Goal: Task Accomplishment & Management: Manage account settings

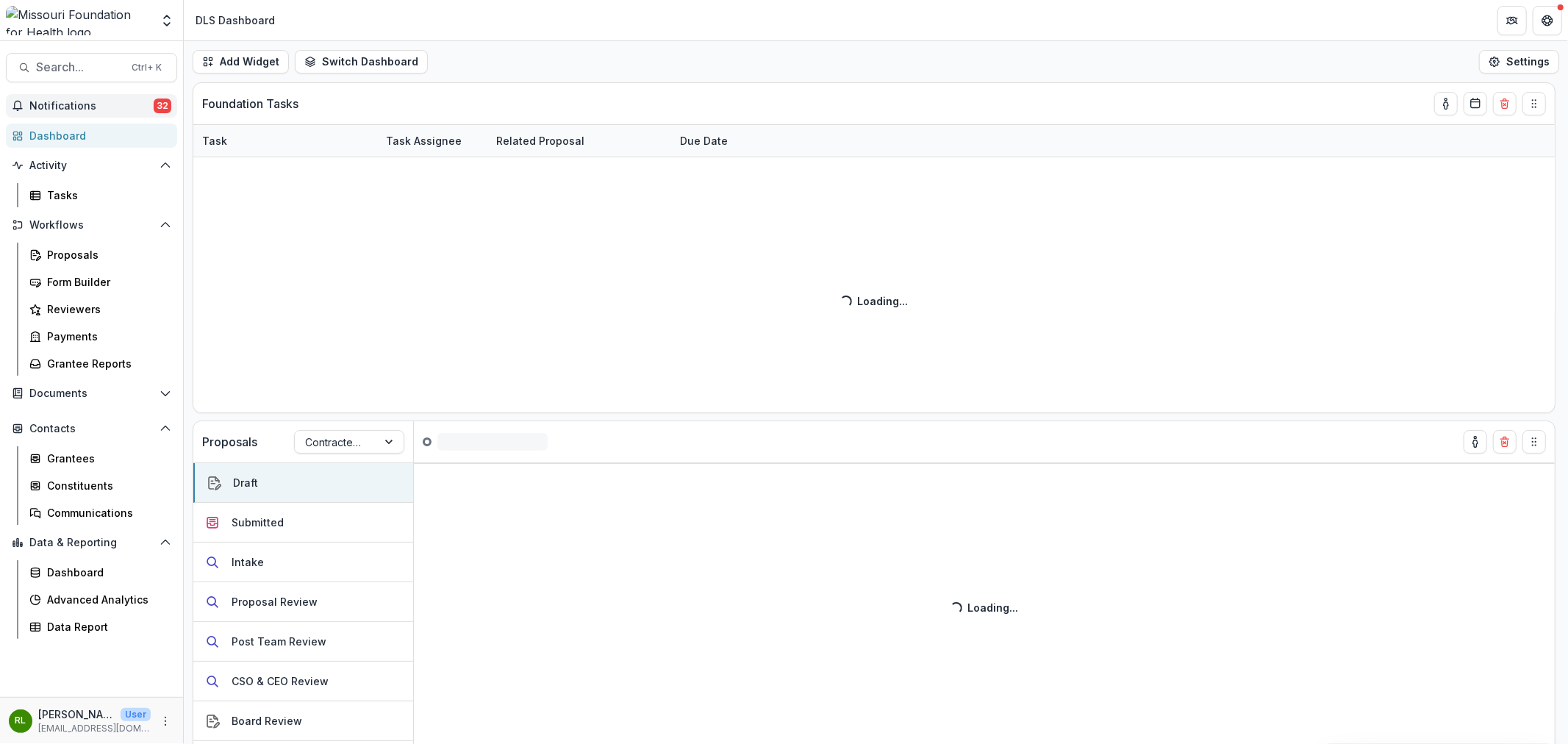
click at [131, 106] on span "Notifications" at bounding box center [91, 107] width 124 height 13
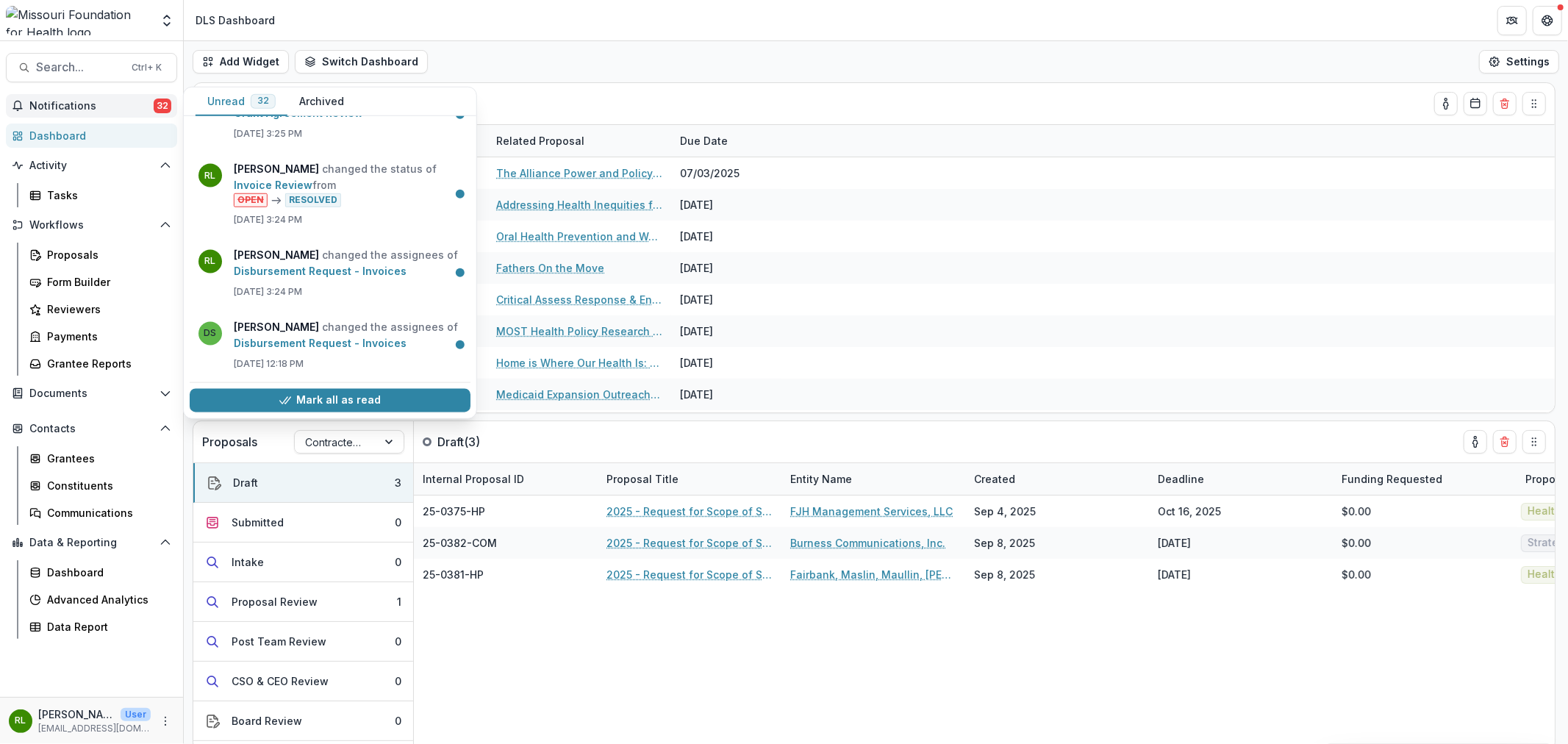
scroll to position [2287, 0]
click at [292, 398] on button "Mark all as read" at bounding box center [330, 400] width 281 height 23
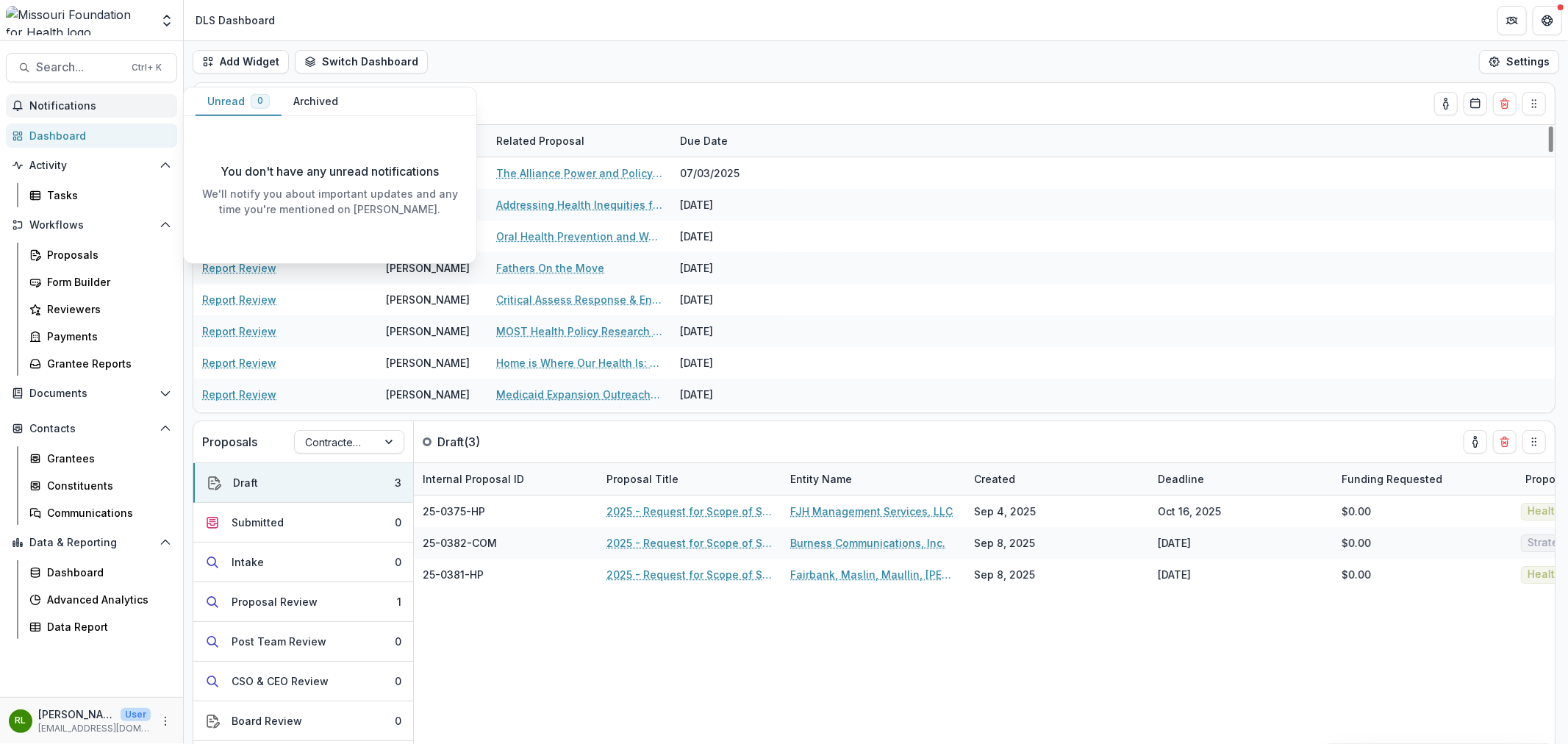
scroll to position [0, 0]
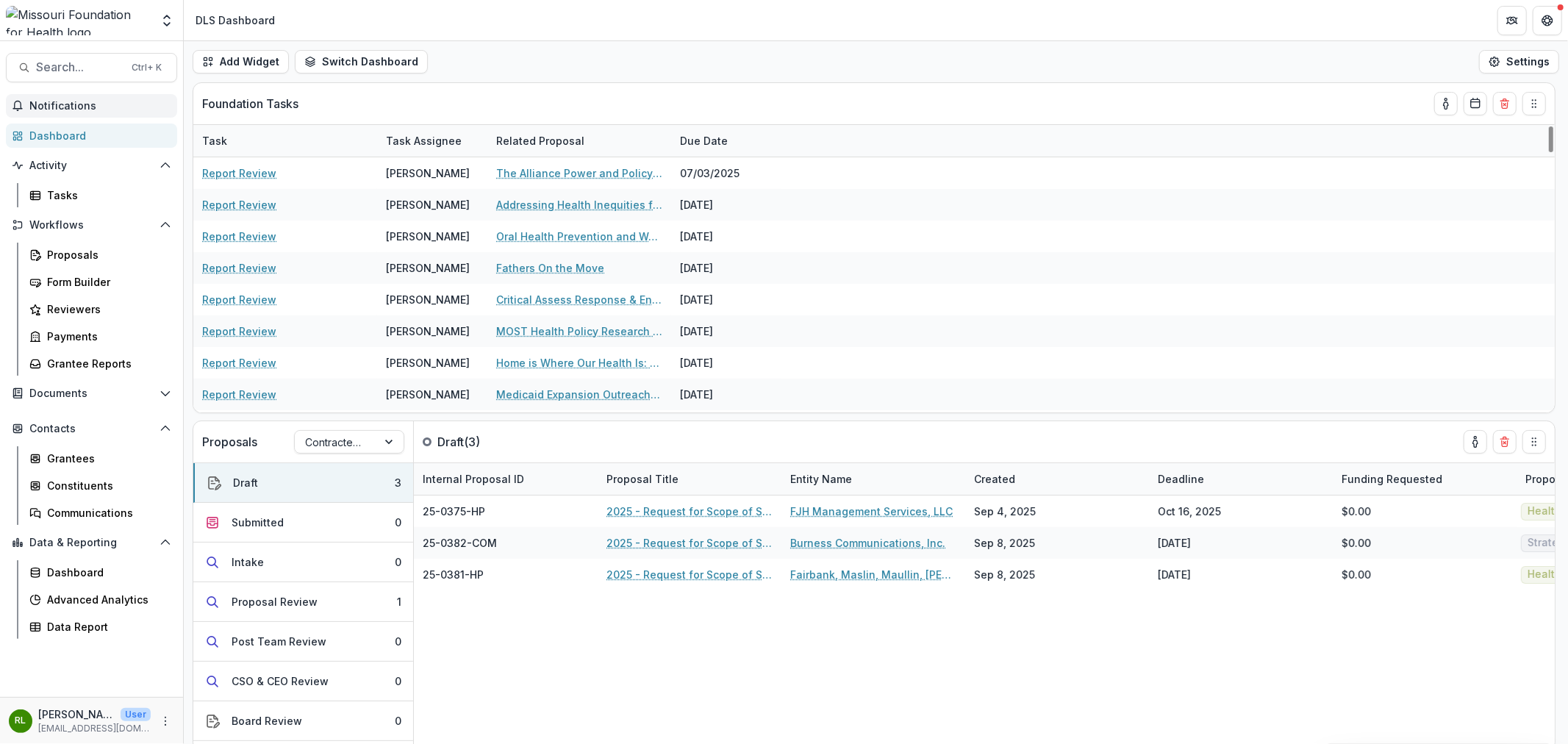
click at [835, 64] on div "Add Widget Switch Dashboard DLS Dashboard Default New Dashboard Settings" at bounding box center [876, 62] width 1384 height 41
click at [92, 202] on div "Tasks" at bounding box center [107, 194] width 118 height 15
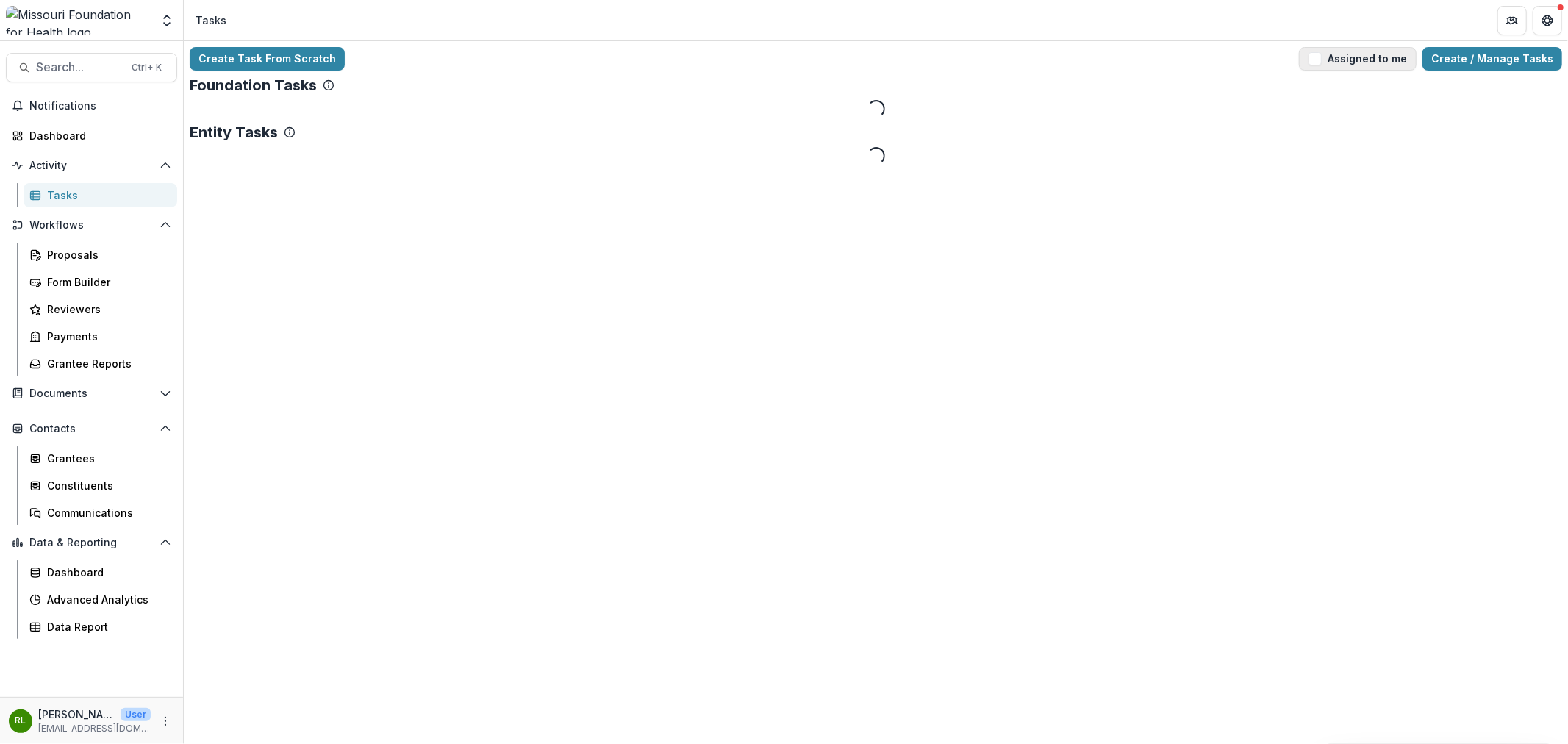
click at [1388, 62] on button "Assigned to me" at bounding box center [1358, 59] width 117 height 23
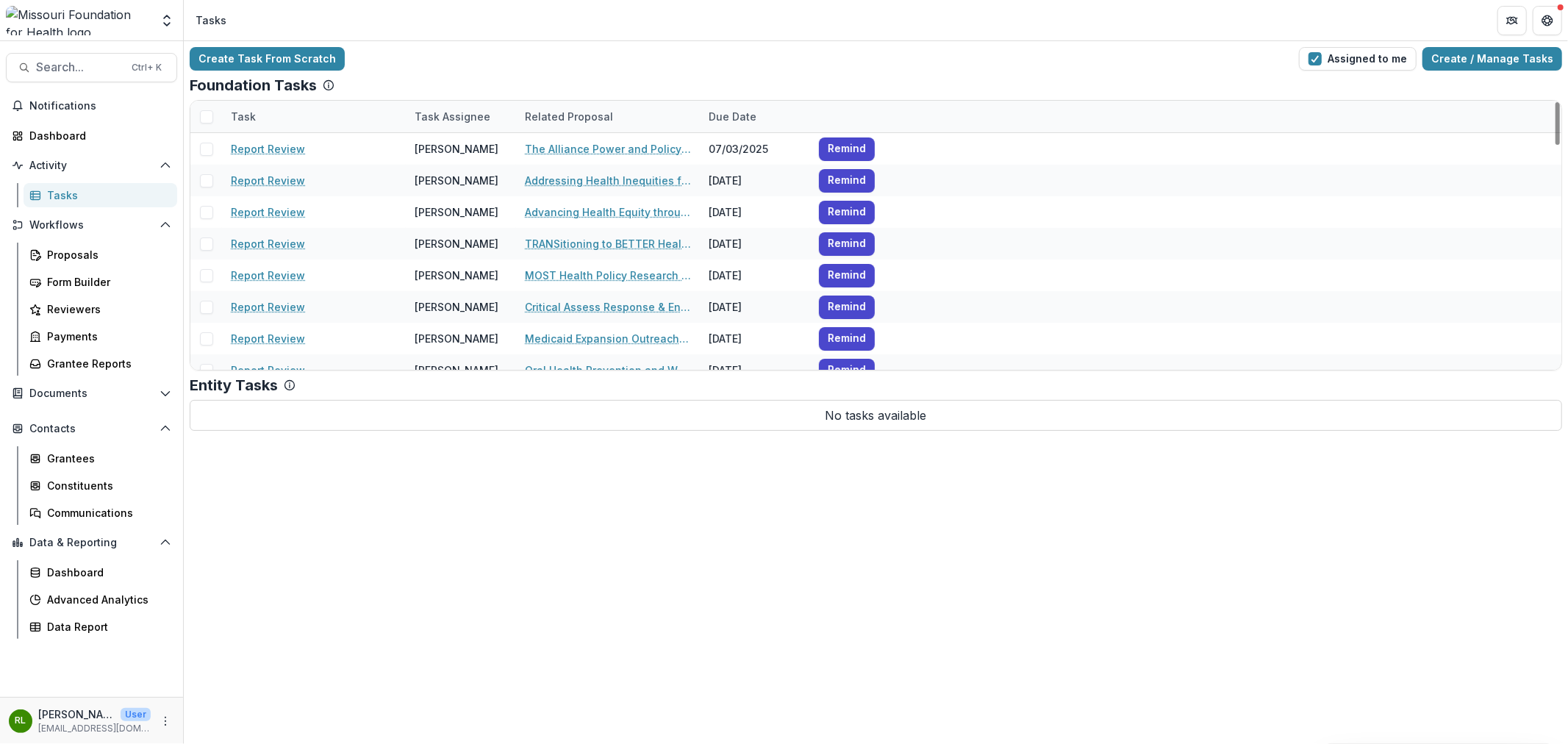
click at [277, 121] on div "Task" at bounding box center [313, 115] width 184 height 31
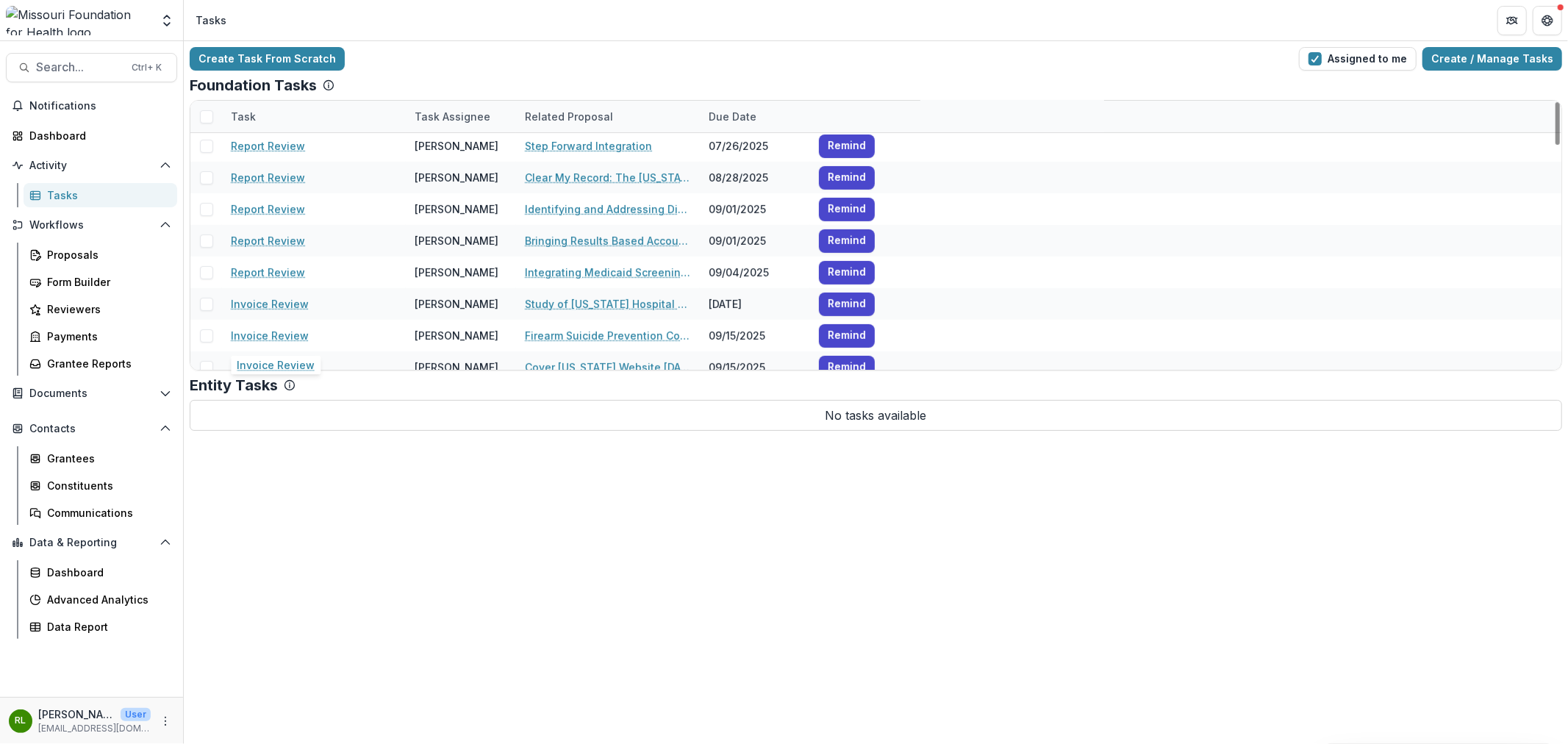
scroll to position [590, 0]
